Goal: Task Accomplishment & Management: Manage account settings

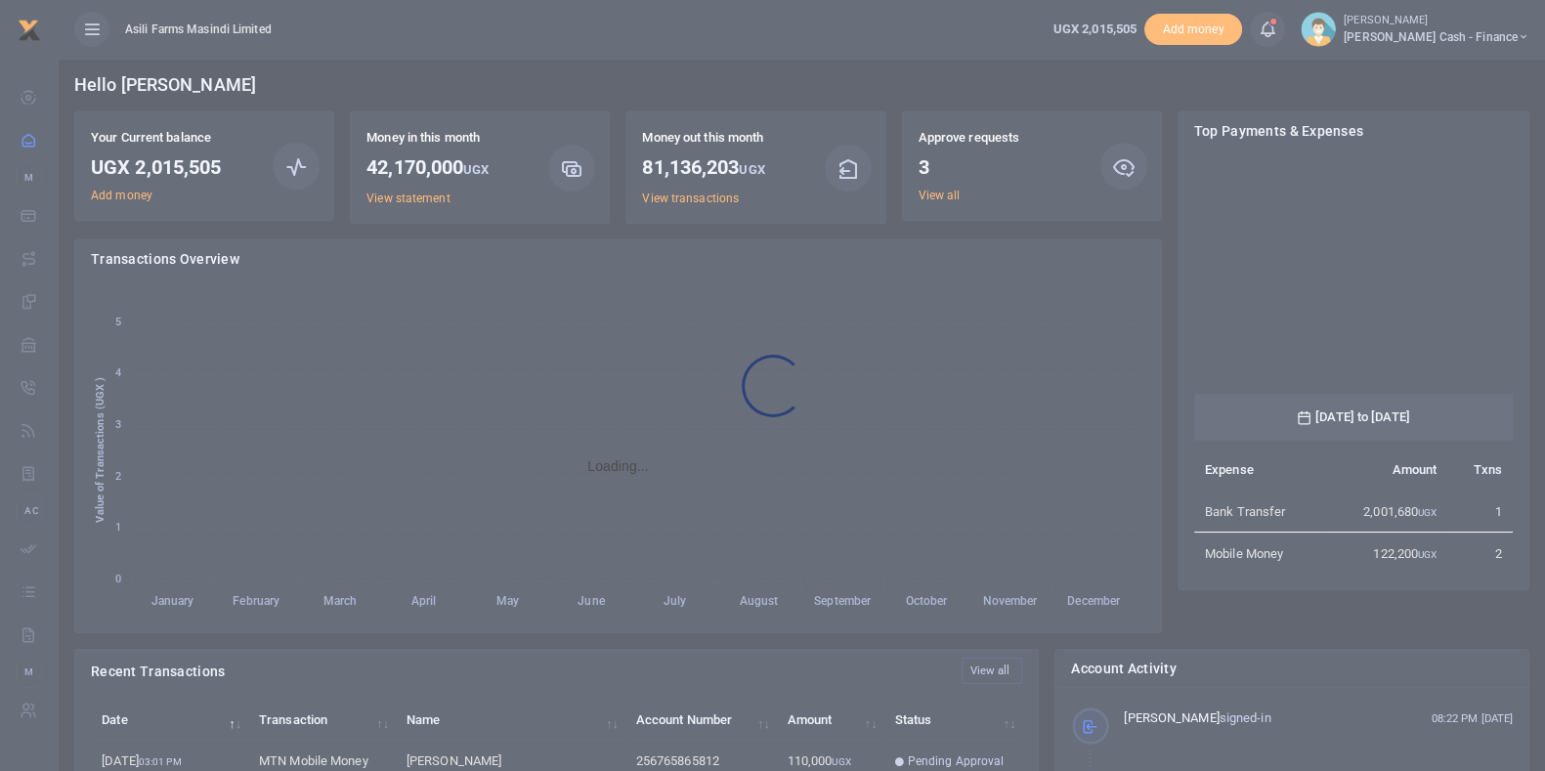
scroll to position [20, 20]
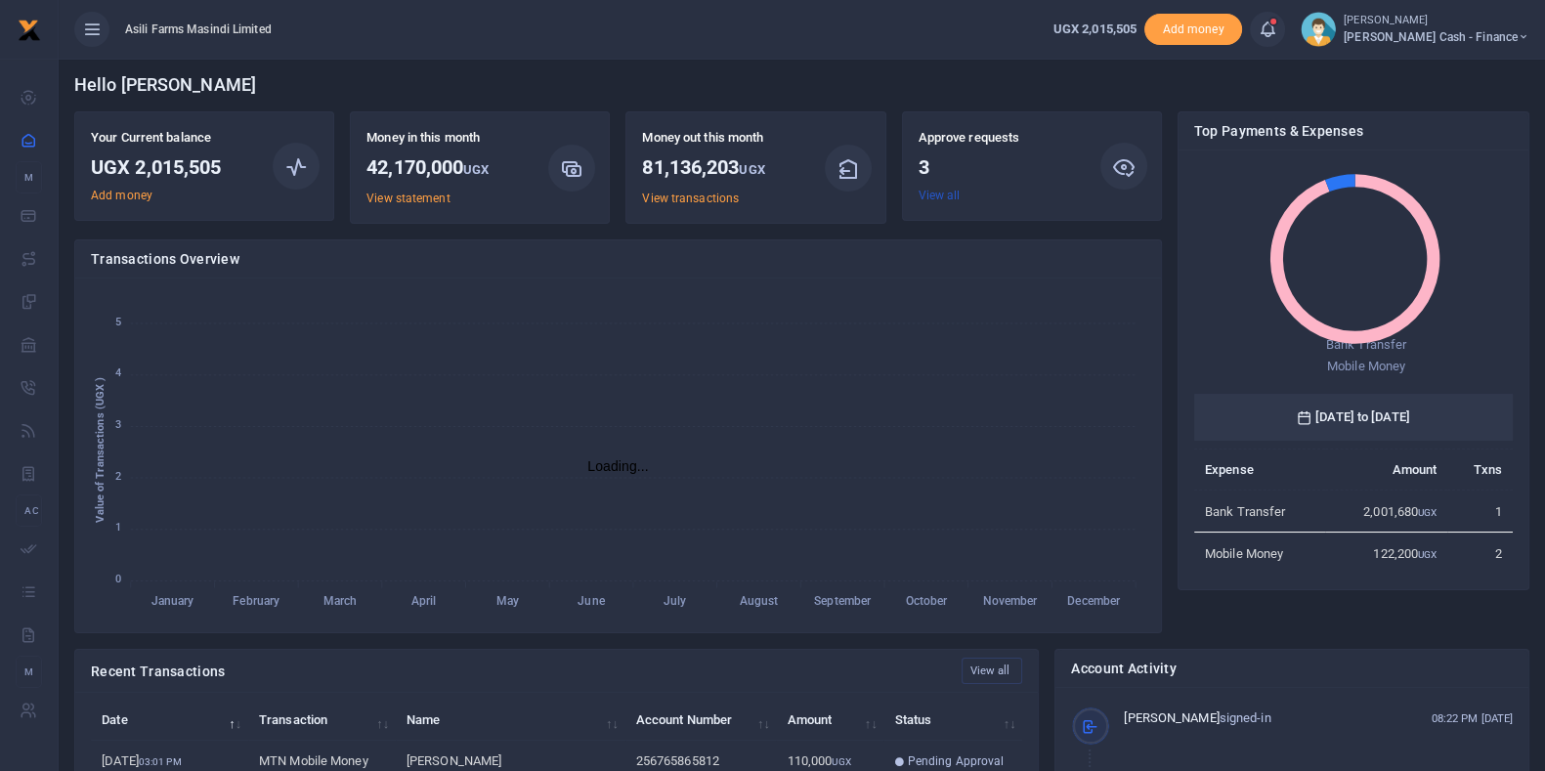
click at [936, 196] on link "View all" at bounding box center [939, 196] width 42 height 14
click at [944, 196] on link "View all" at bounding box center [939, 196] width 42 height 14
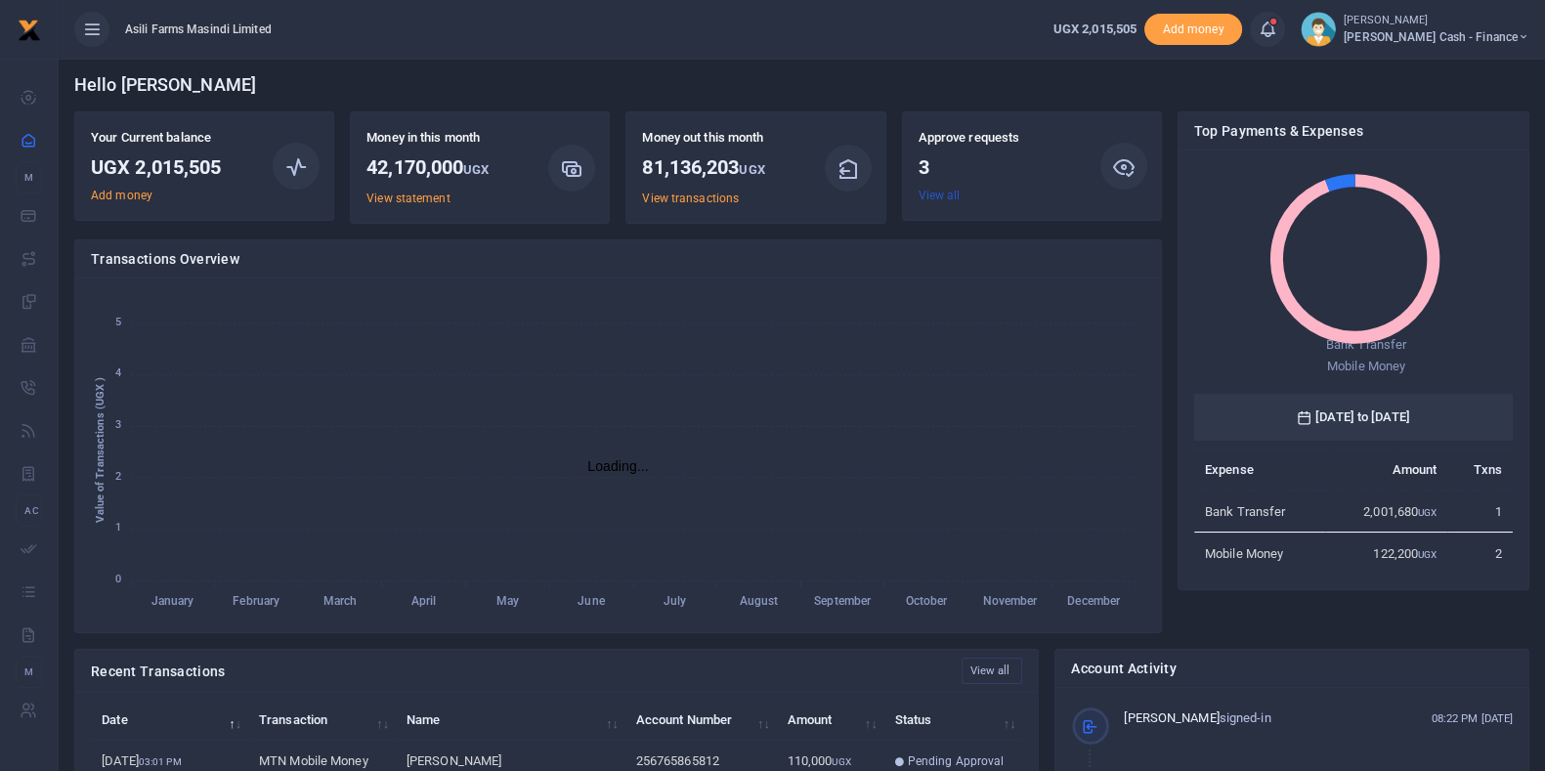
click at [944, 196] on link "View all" at bounding box center [939, 196] width 42 height 14
click at [943, 198] on link "View all" at bounding box center [939, 196] width 42 height 14
click at [931, 197] on link "View all" at bounding box center [939, 196] width 42 height 14
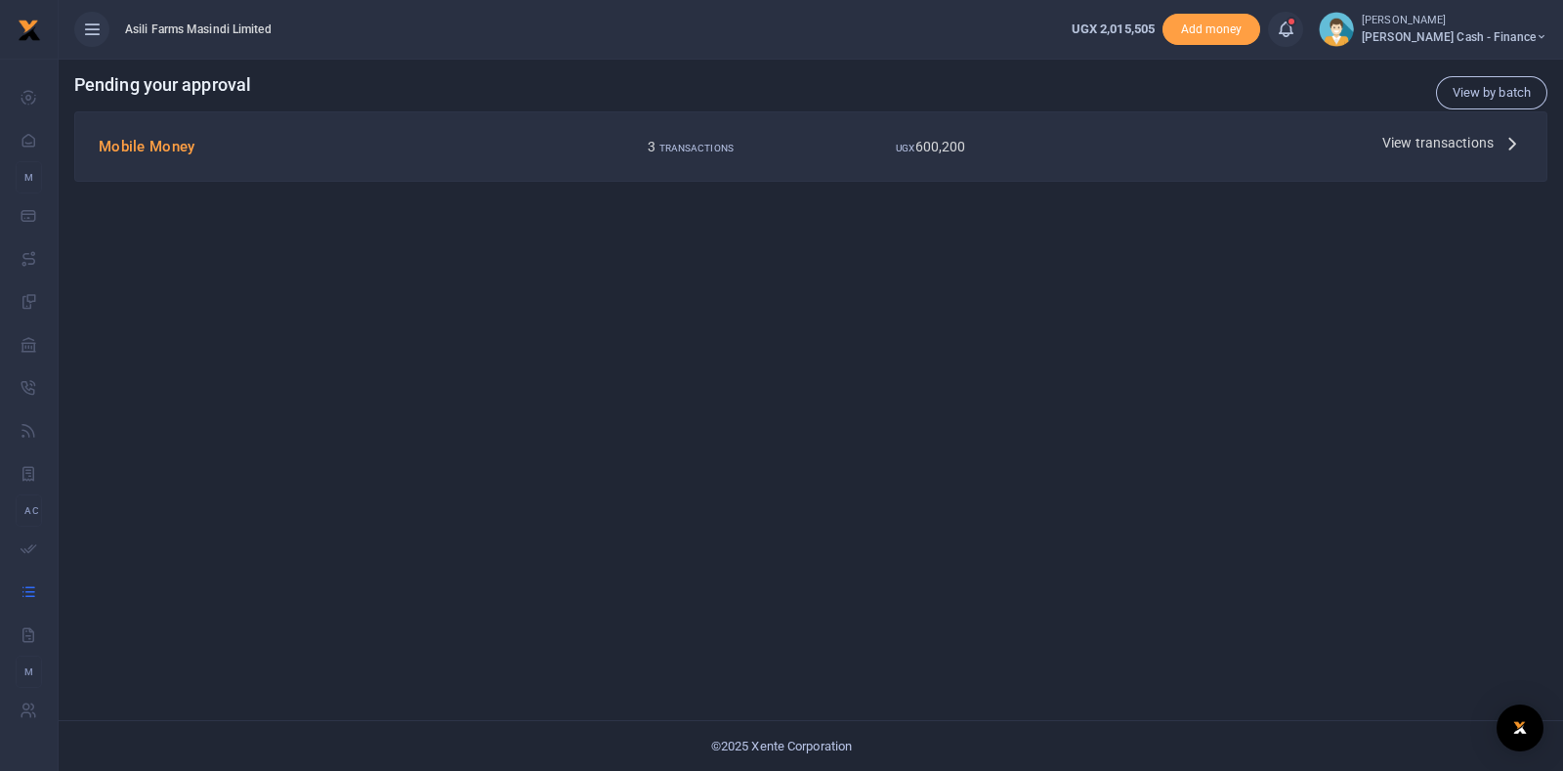
click at [1402, 132] on span "View transactions" at bounding box center [1438, 142] width 111 height 21
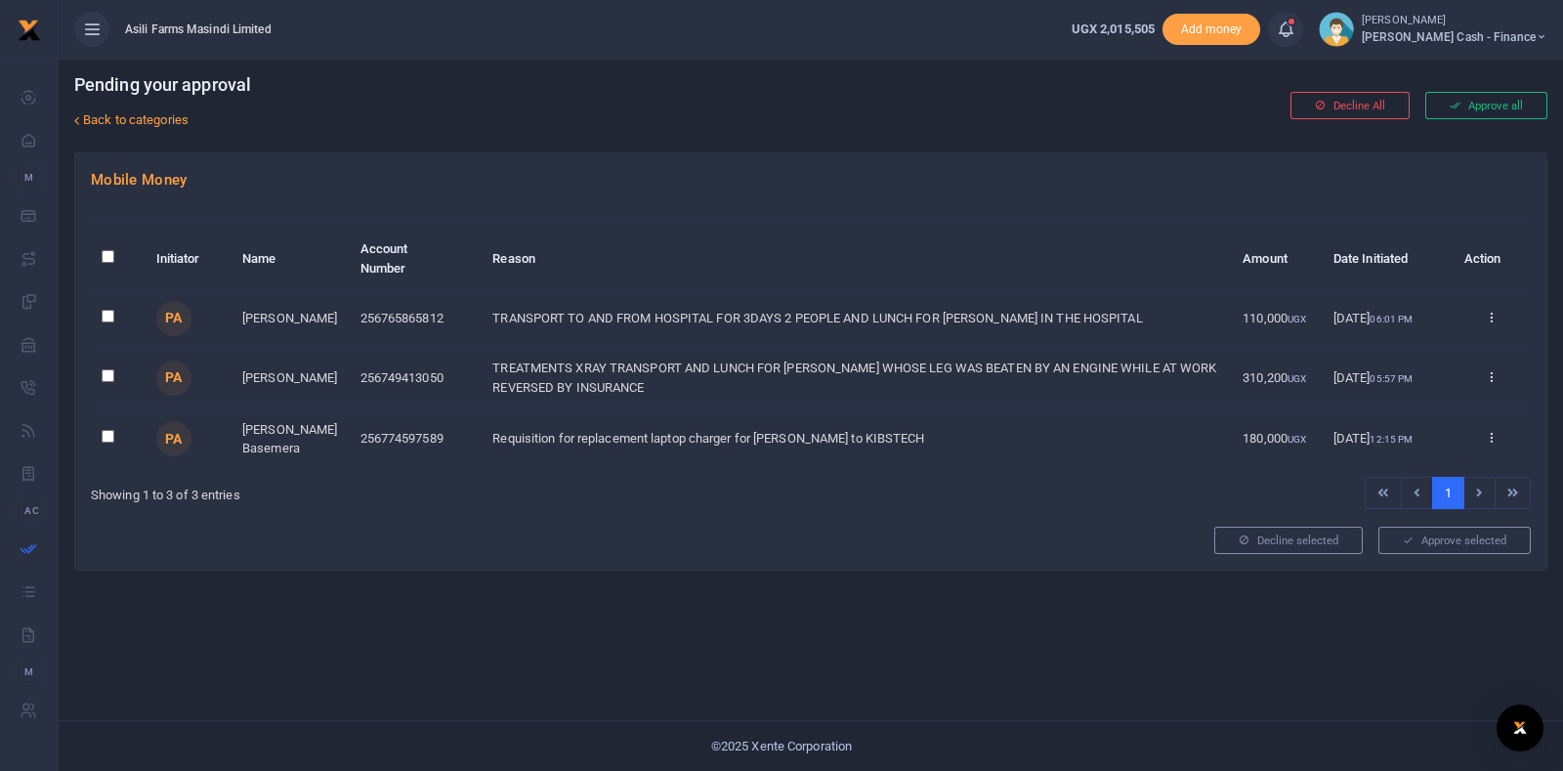
click at [103, 311] on input "checkbox" at bounding box center [108, 316] width 13 height 13
checkbox input "true"
click at [106, 382] on input "checkbox" at bounding box center [108, 375] width 13 height 13
checkbox input "true"
click at [112, 442] on input "checkbox" at bounding box center [108, 436] width 13 height 13
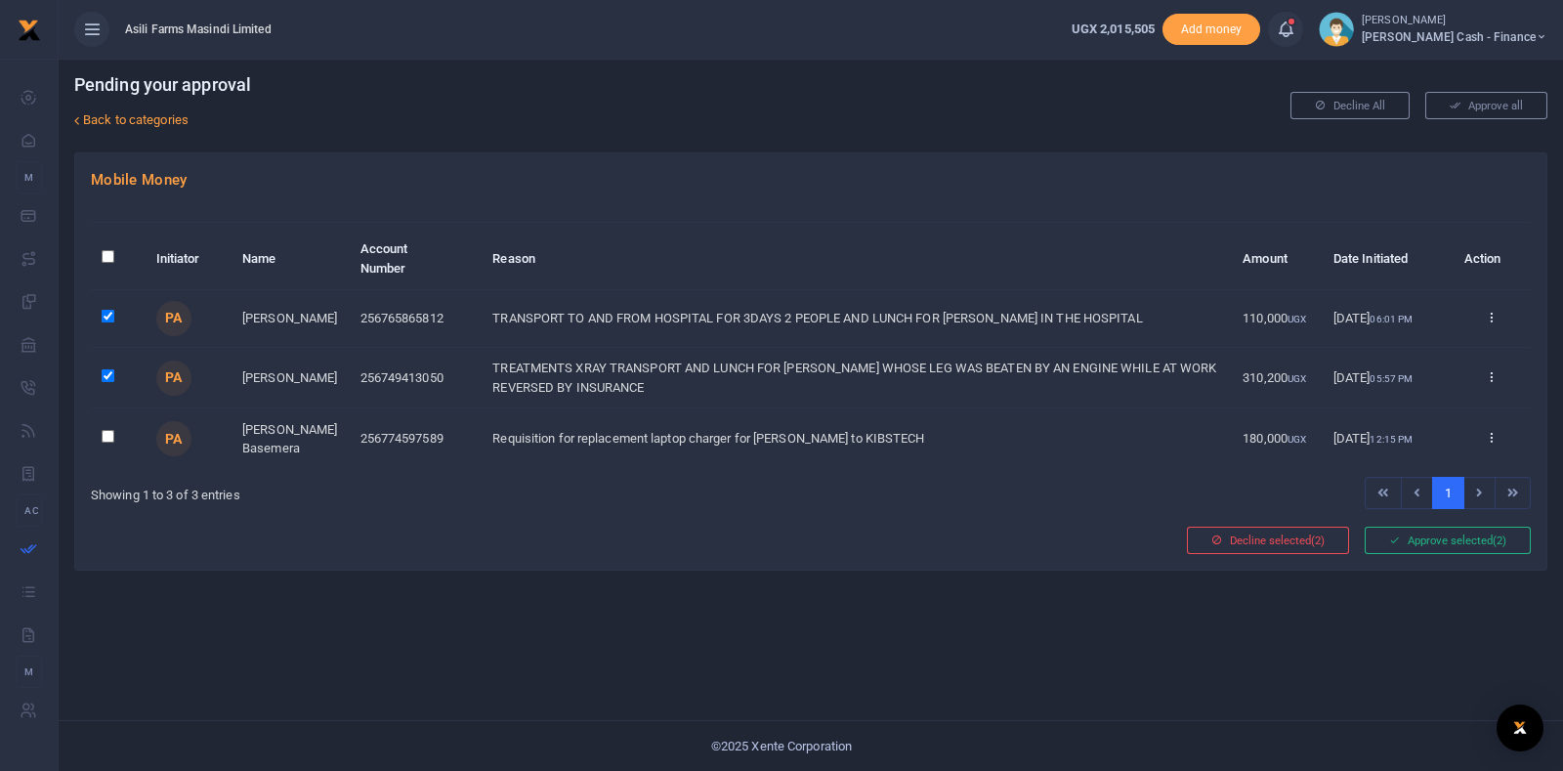
checkbox input "true"
click at [1422, 541] on button "Approve selected (3)" at bounding box center [1448, 540] width 166 height 27
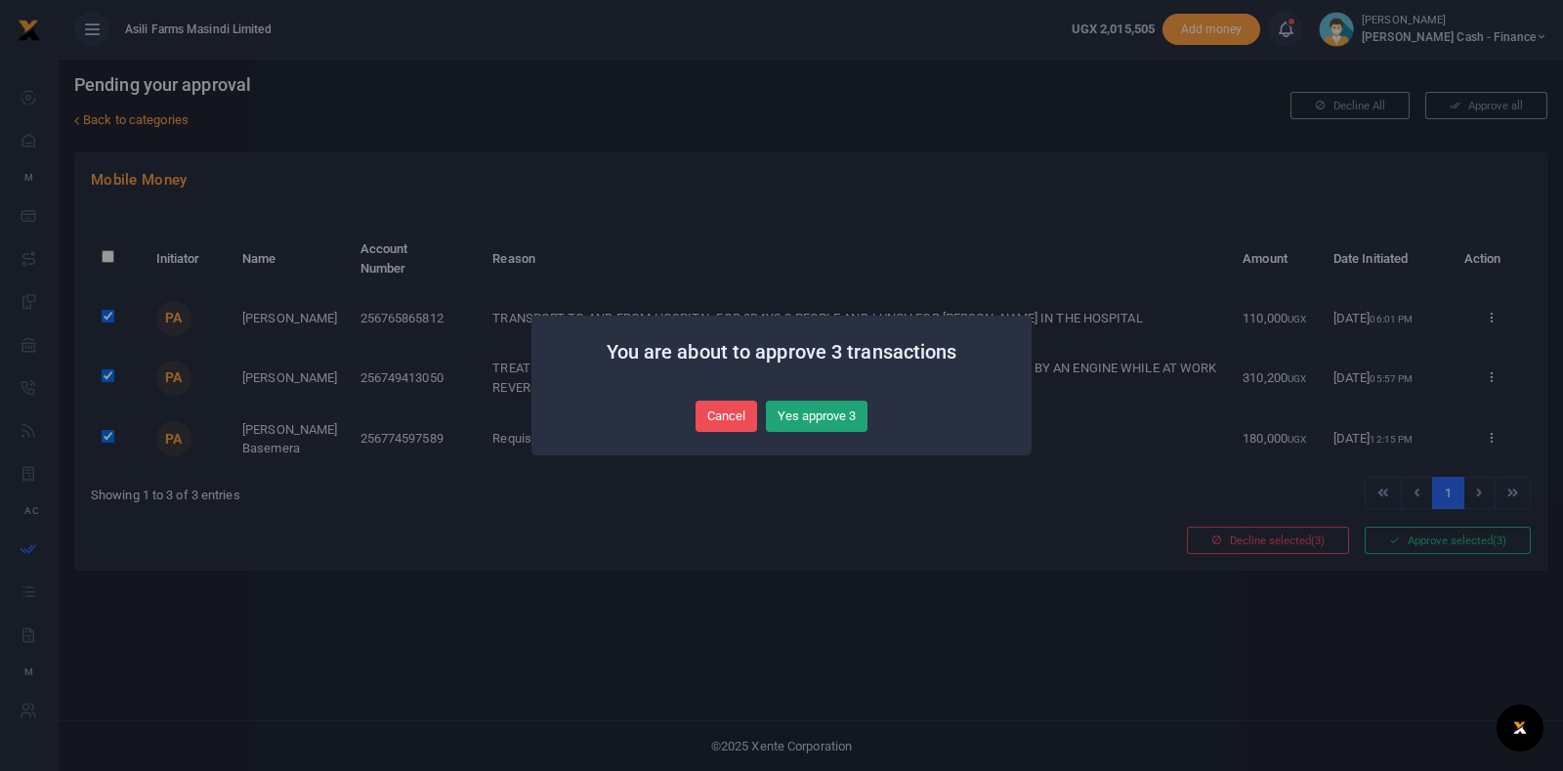
click at [835, 425] on button "Yes approve 3" at bounding box center [817, 416] width 102 height 31
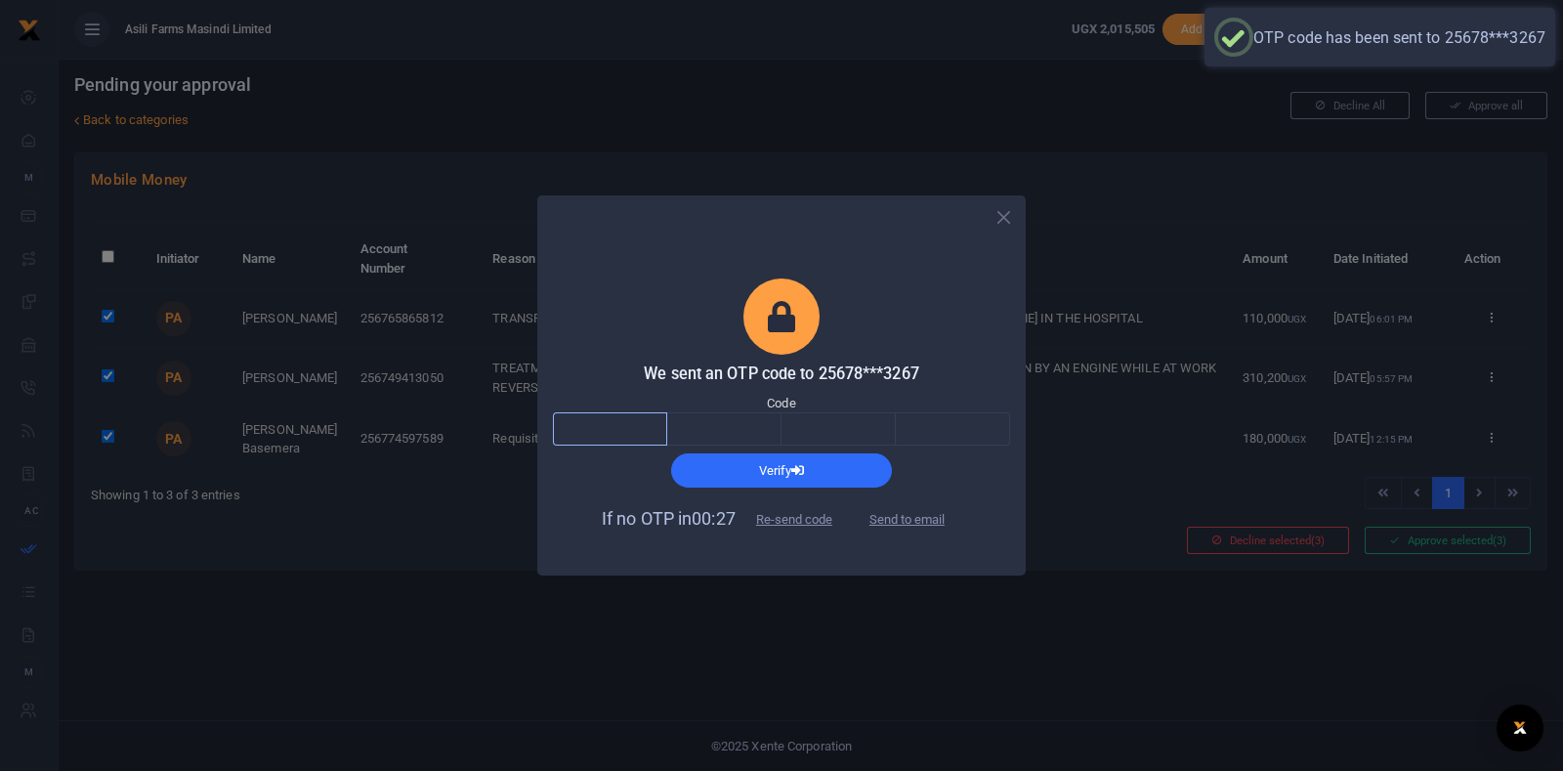
click at [620, 430] on input "text" at bounding box center [610, 428] width 114 height 33
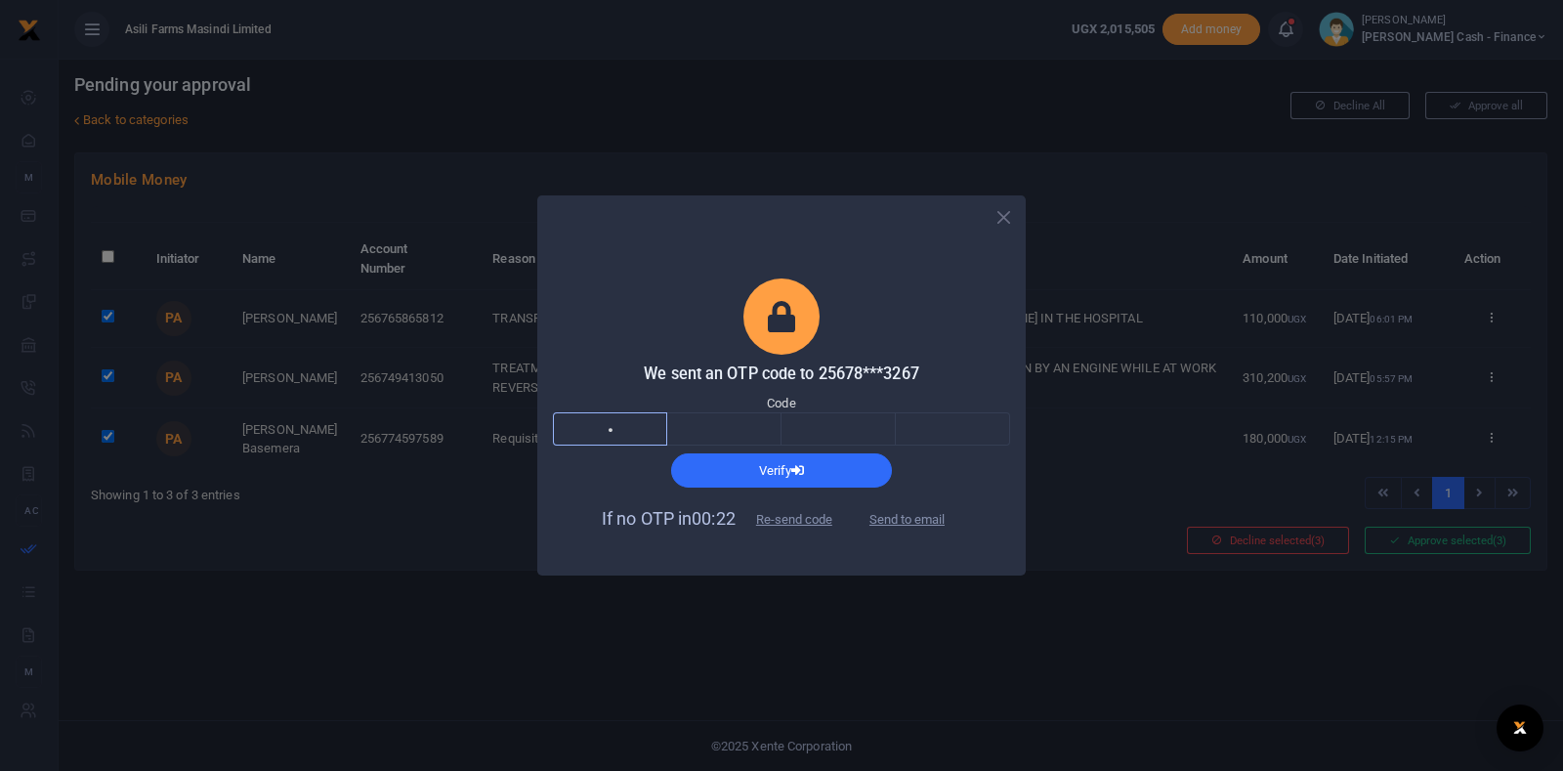
type input "9"
type input "6"
type input "5"
type input "8"
